Goal: Communication & Community: Answer question/provide support

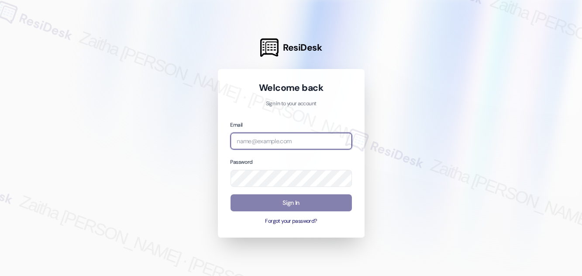
click at [270, 140] on input "email" at bounding box center [290, 141] width 121 height 17
type input "[EMAIL_ADDRESS][PERSON_NAME][DOMAIN_NAME]"
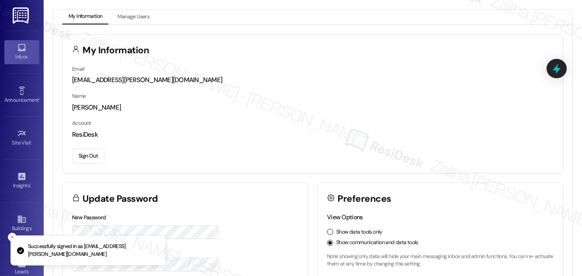
click at [22, 48] on icon at bounding box center [22, 48] width 10 height 10
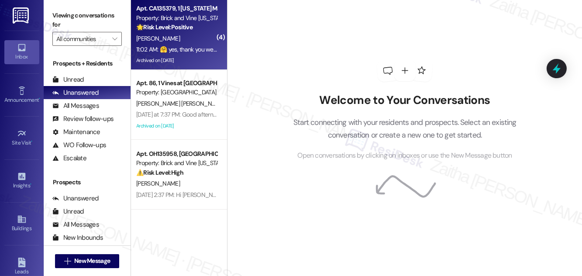
click at [205, 41] on div "[PERSON_NAME]" at bounding box center [176, 38] width 82 height 11
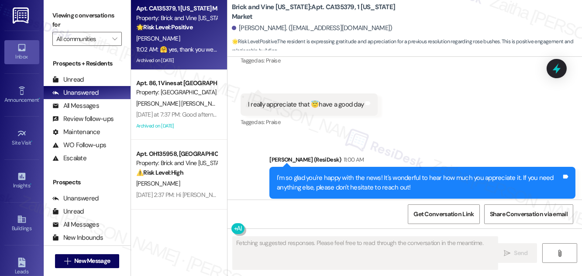
scroll to position [3842, 0]
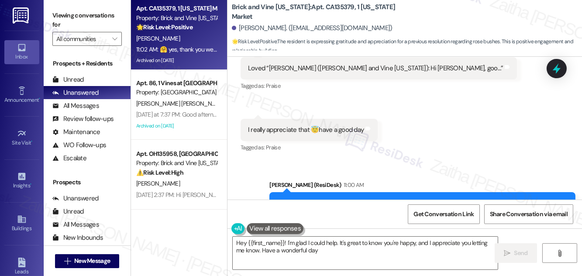
type textarea "Hey {{first_name}}! I'm glad I could help. It's great to know you're happy, and…"
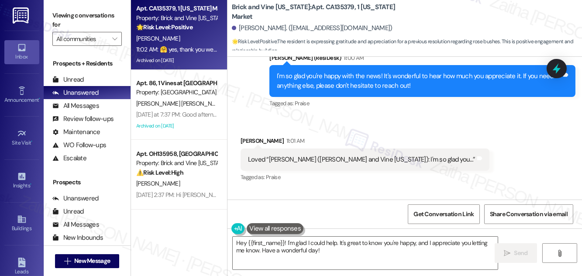
scroll to position [4001, 0]
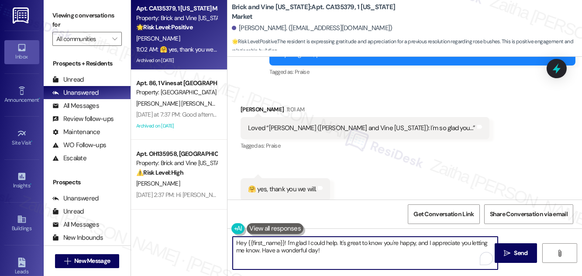
drag, startPoint x: 236, startPoint y: 243, endPoint x: 332, endPoint y: 254, distance: 96.3
click at [332, 254] on textarea "Hey {{first_name}}! I'm glad I could help. It's great to know you're happy, and…" at bounding box center [365, 252] width 265 height 33
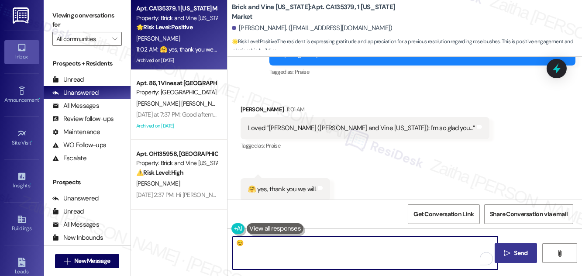
type textarea "😊"
click at [516, 252] on span "Send" at bounding box center [521, 252] width 14 height 9
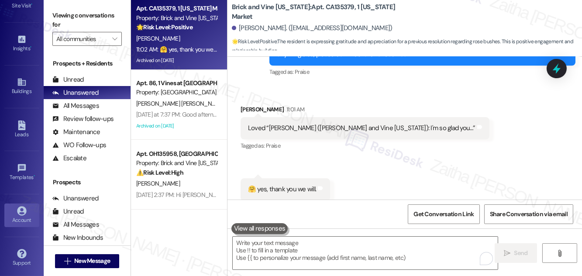
click at [23, 221] on div "Account" at bounding box center [22, 220] width 44 height 9
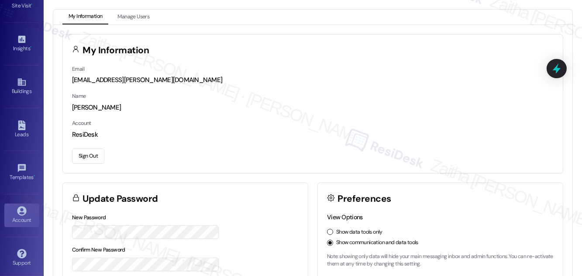
click at [86, 158] on button "Sign Out" at bounding box center [88, 155] width 32 height 15
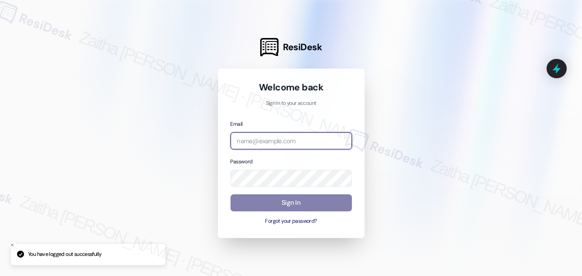
click at [278, 144] on input "email" at bounding box center [290, 140] width 121 height 17
type input "automated-surveys-[MEDICAL_DATA]_formerly_regency-zaitha.mae.[PERSON_NAME]@[MED…"
